Goal: Task Accomplishment & Management: Manage account settings

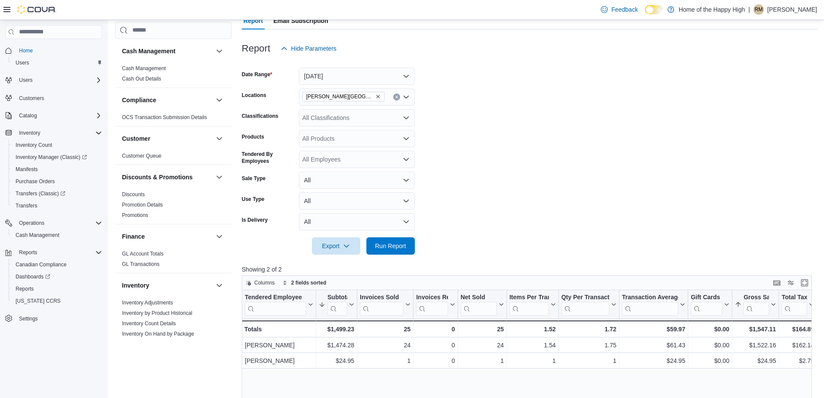
scroll to position [457, 0]
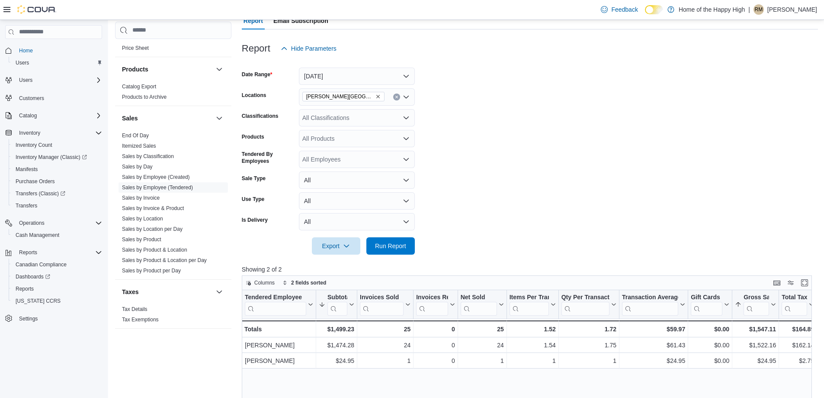
click at [786, 6] on p "[PERSON_NAME]" at bounding box center [793, 9] width 50 height 10
click at [765, 86] on span "Sign Out" at bounding box center [761, 84] width 23 height 9
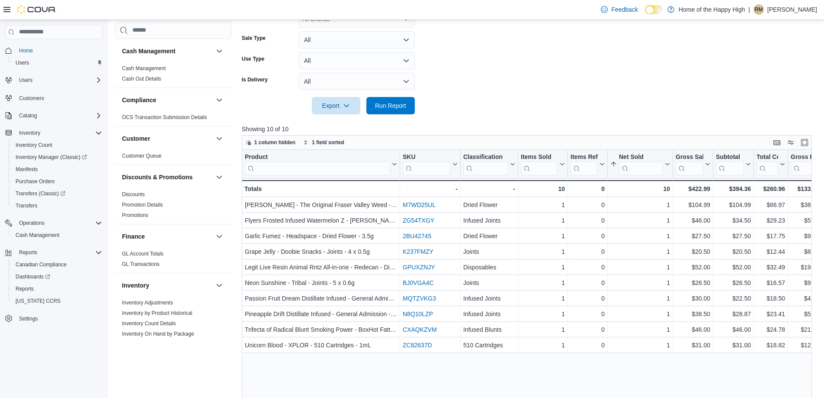
scroll to position [389, 0]
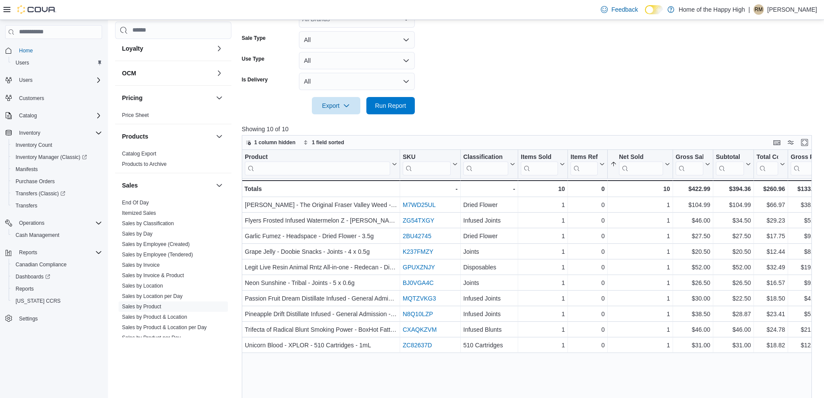
click at [775, 12] on p "Roberta Mortimer" at bounding box center [793, 9] width 50 height 10
click at [766, 86] on span "Sign Out" at bounding box center [761, 84] width 23 height 9
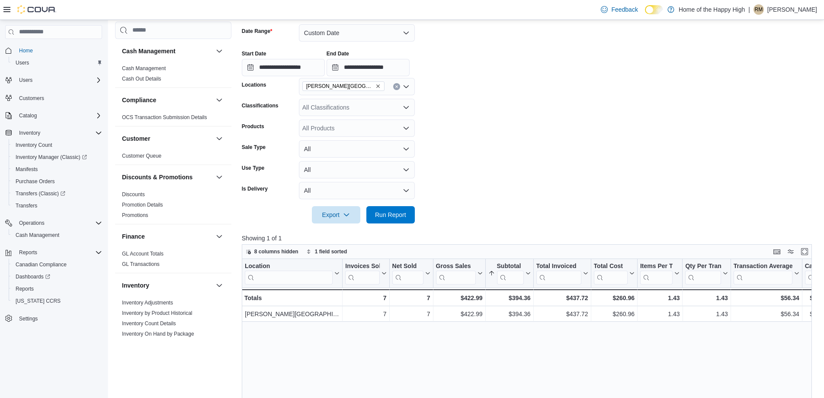
scroll to position [457, 0]
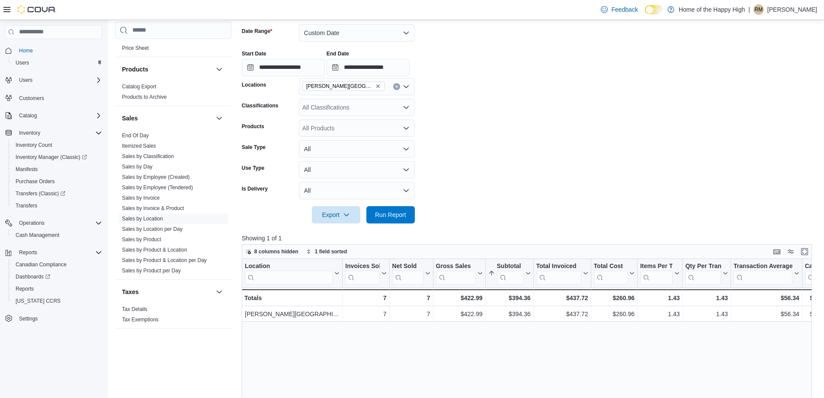
click at [786, 8] on p "[PERSON_NAME]" at bounding box center [793, 9] width 50 height 10
click at [752, 87] on span "Sign Out" at bounding box center [761, 84] width 23 height 9
